Goal: Navigation & Orientation: Find specific page/section

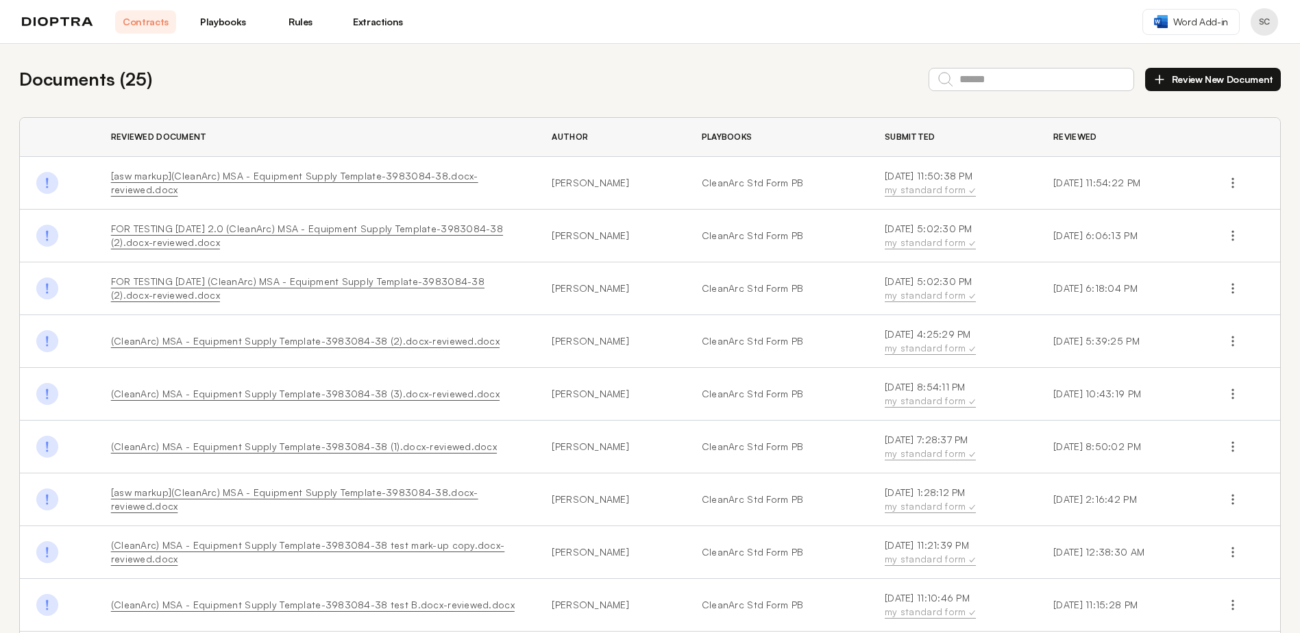
click at [222, 21] on link "Playbooks" at bounding box center [223, 21] width 61 height 23
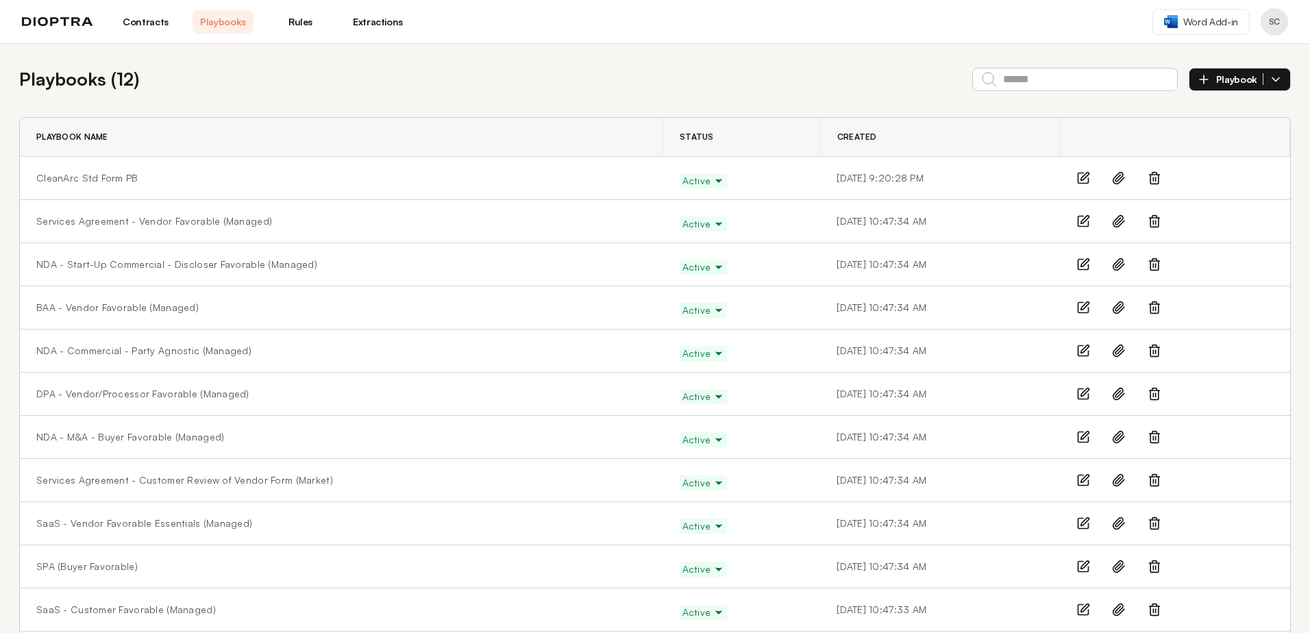
click at [302, 27] on link "Rules" at bounding box center [300, 21] width 61 height 23
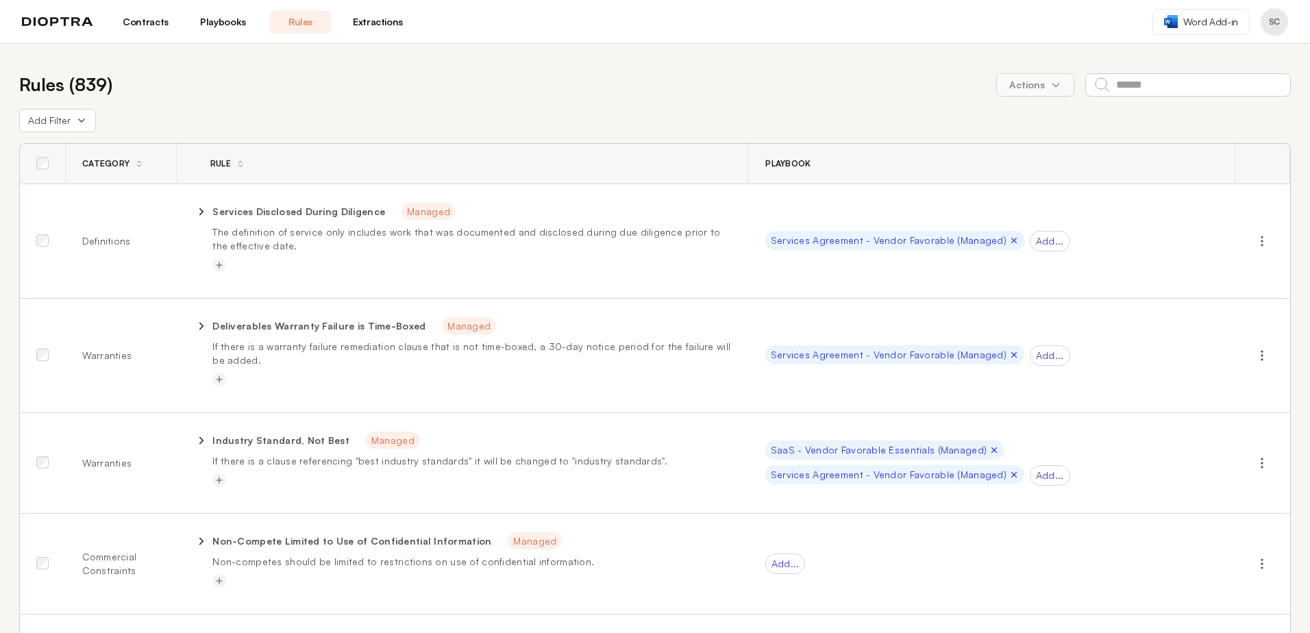
click at [386, 18] on link "Extractions" at bounding box center [377, 21] width 61 height 23
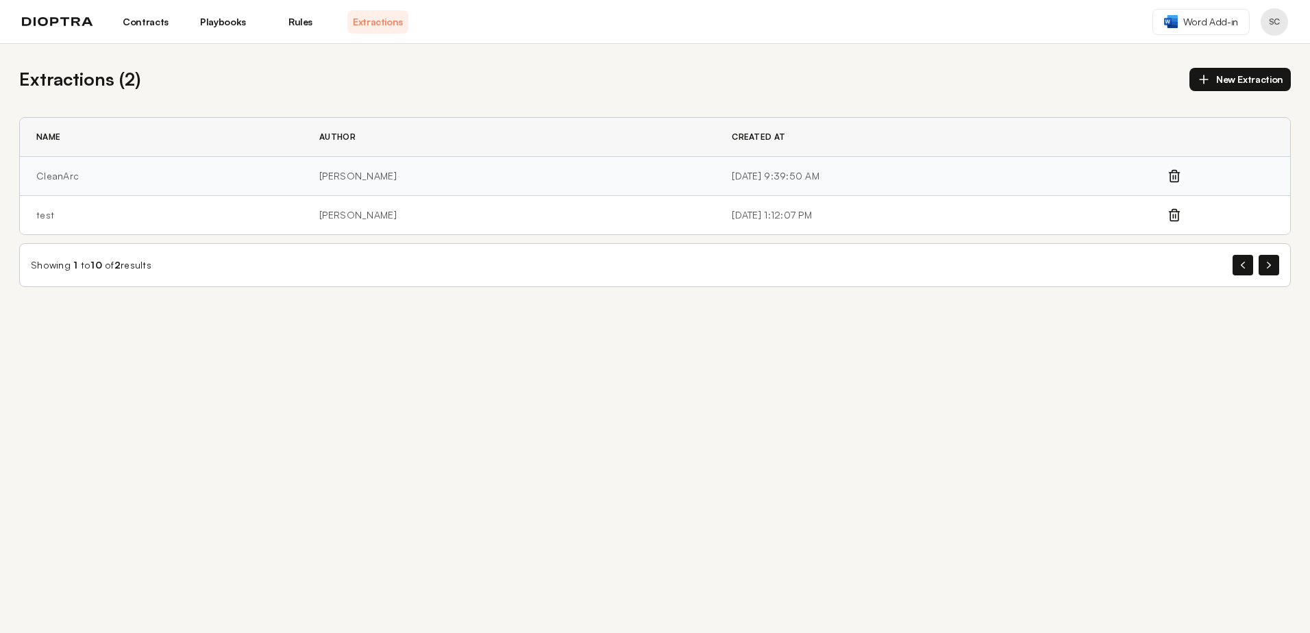
click at [56, 179] on td "CleanArc" at bounding box center [161, 176] width 283 height 39
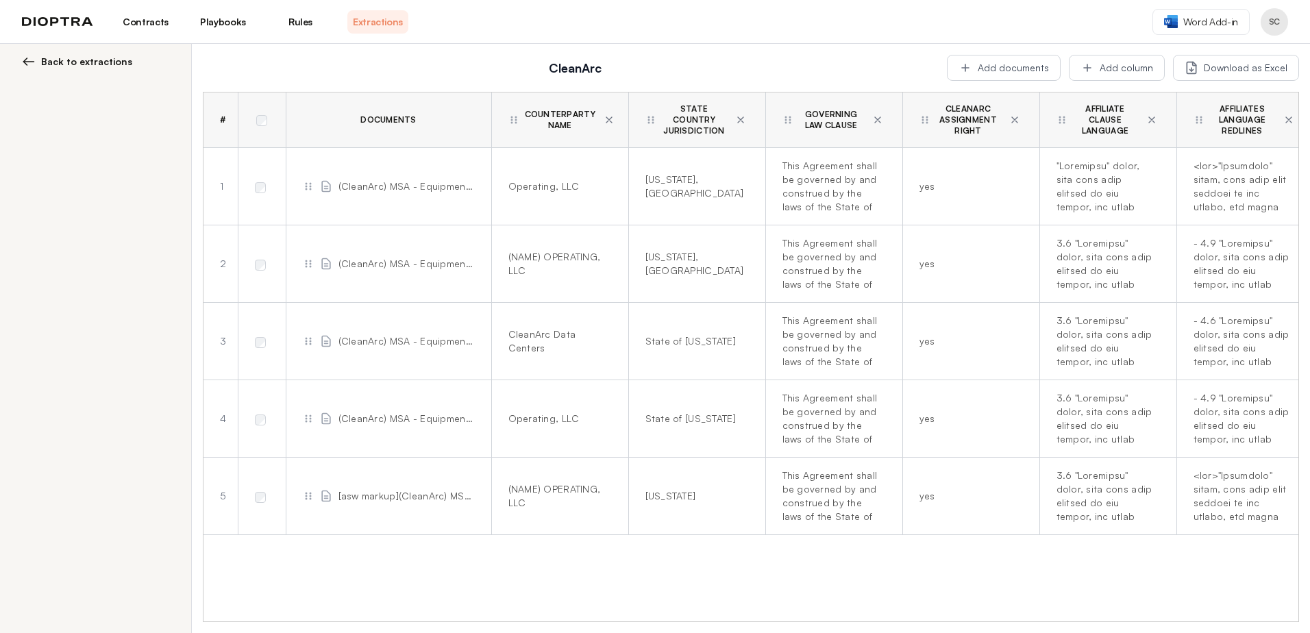
click at [78, 64] on span "Back to extractions" at bounding box center [86, 62] width 91 height 14
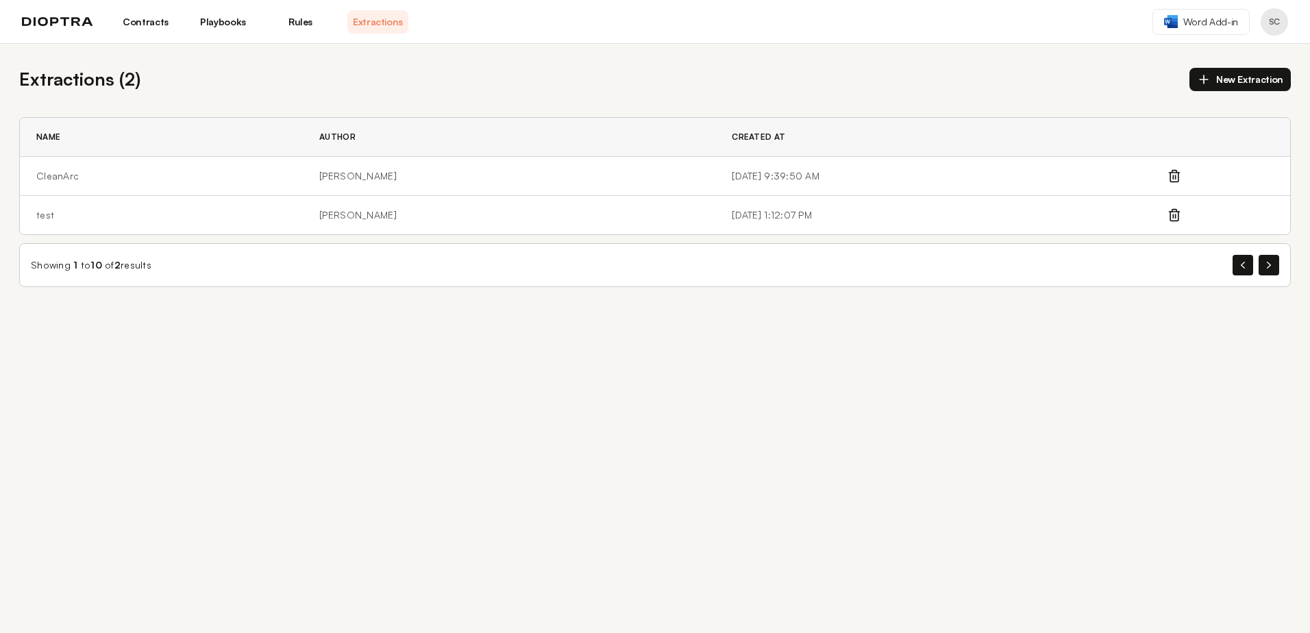
click at [74, 23] on img at bounding box center [57, 22] width 71 height 10
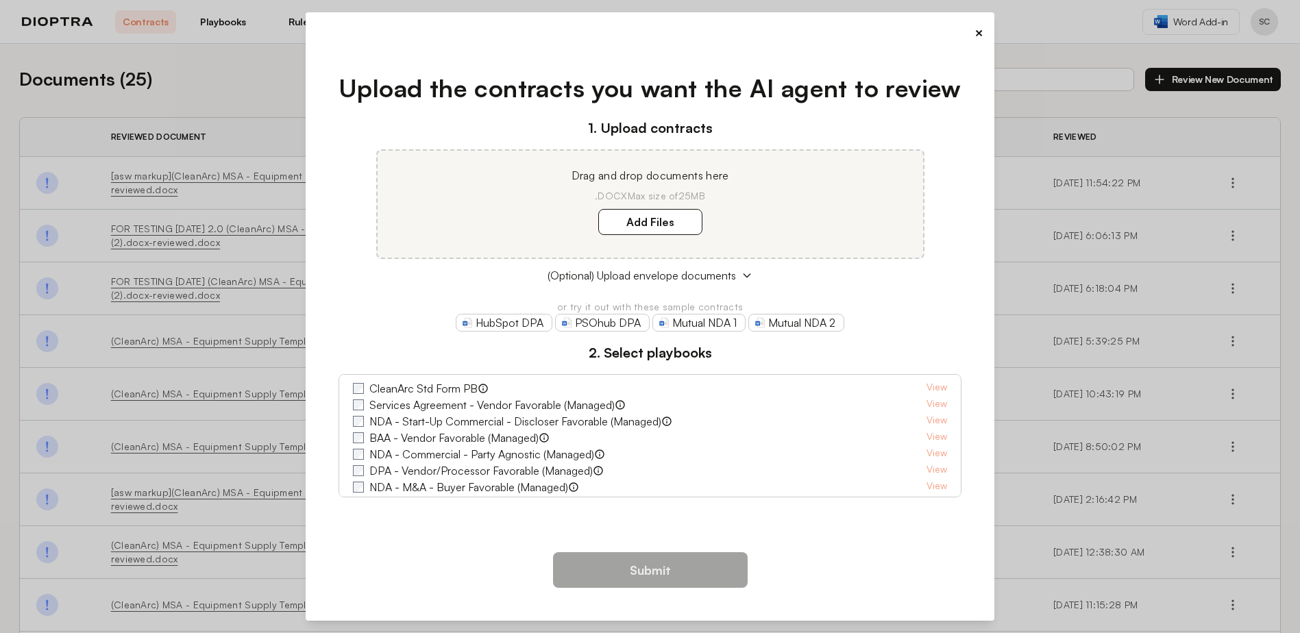
click at [976, 31] on button "×" at bounding box center [978, 32] width 9 height 19
